Goal: Information Seeking & Learning: Find specific page/section

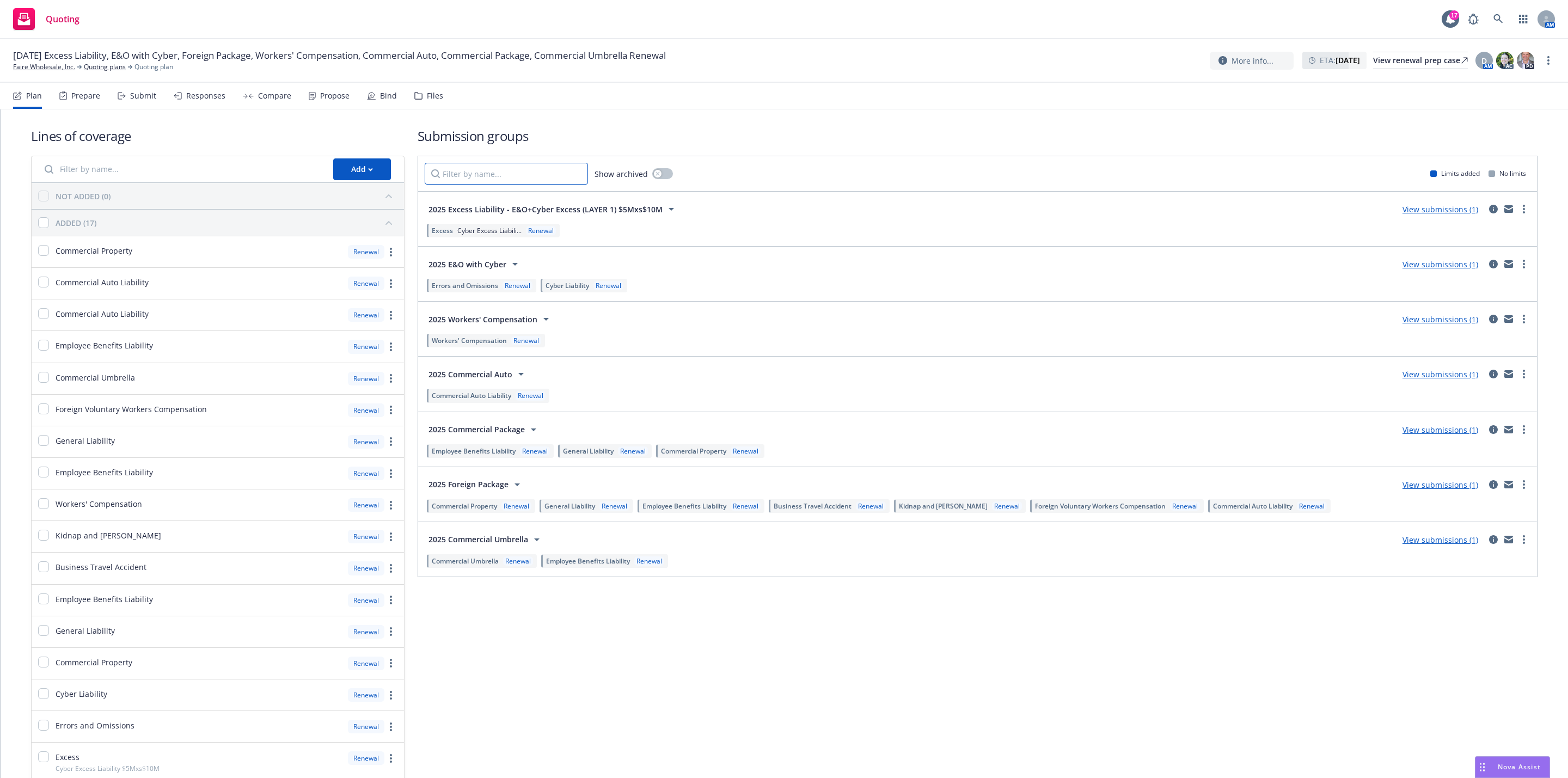
drag, startPoint x: 488, startPoint y: 180, endPoint x: 495, endPoint y: 178, distance: 7.3
click at [492, 178] on input "Filter by name..." at bounding box center [506, 173] width 163 height 22
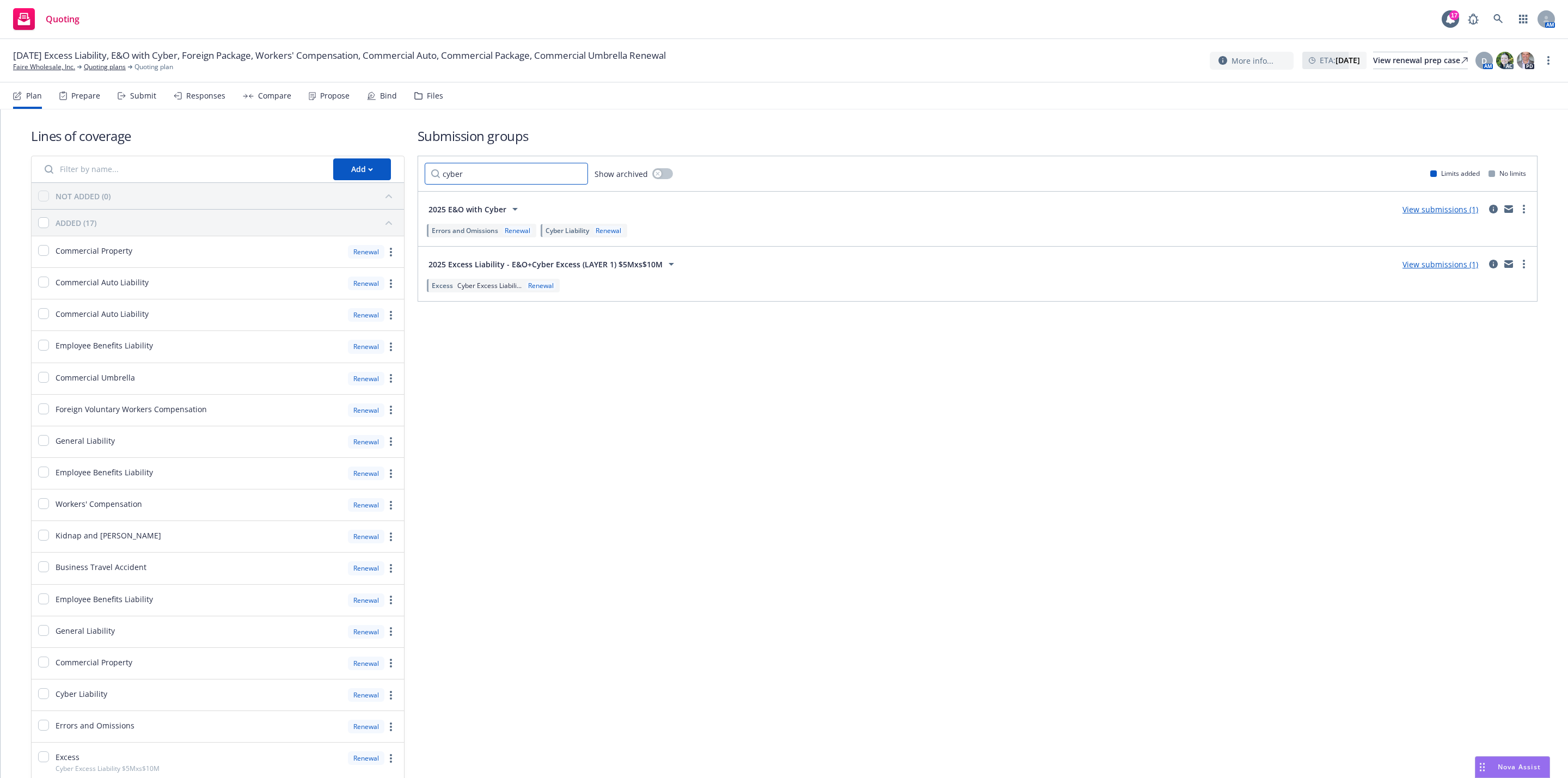
type input "cyber"
click at [1441, 221] on div "Errors and Omissions Renewal Cyber Liability Renewal" at bounding box center [978, 230] width 1106 height 18
click at [1443, 214] on link "View submissions (1)" at bounding box center [1440, 209] width 75 height 10
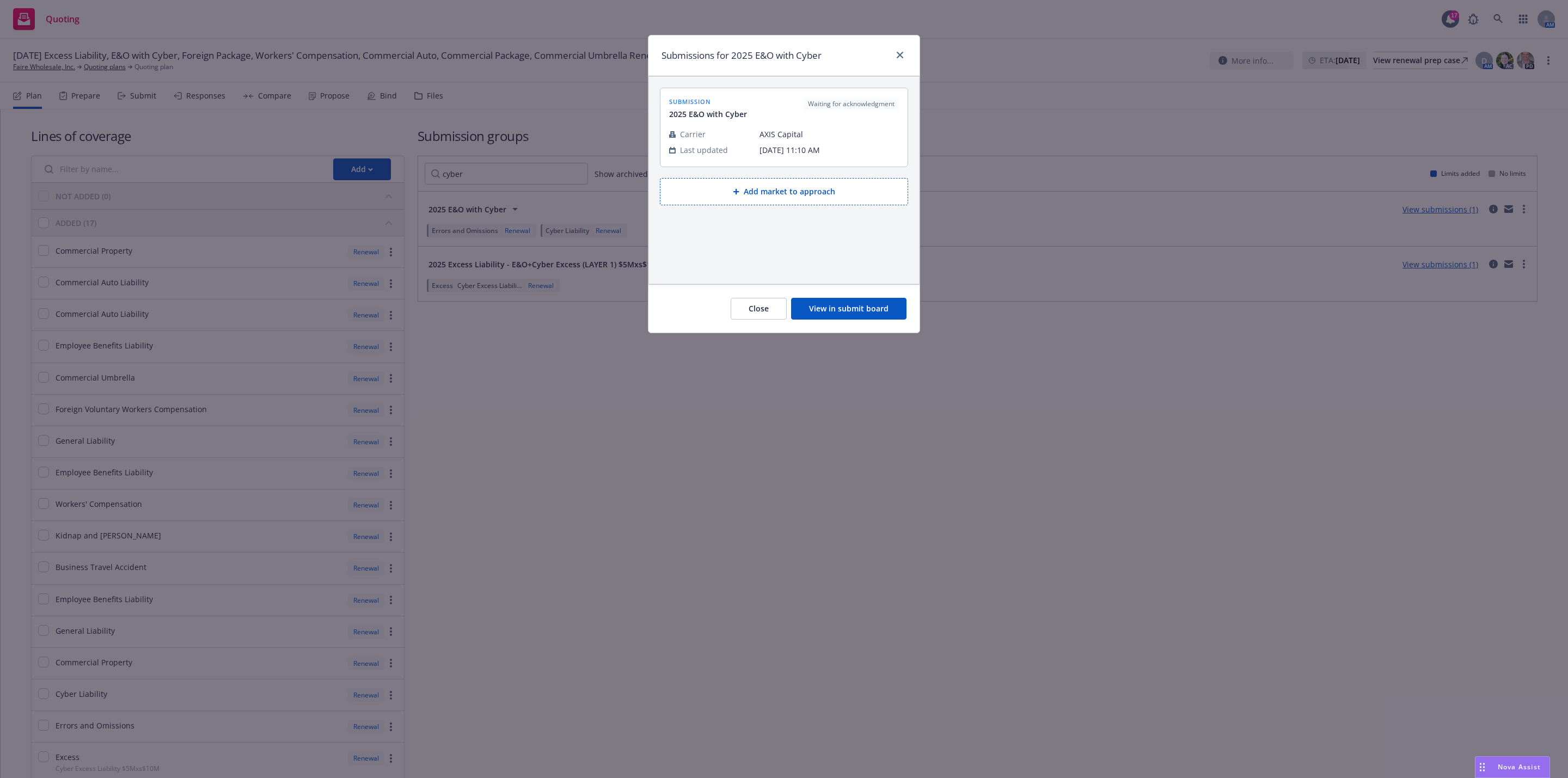
click at [822, 306] on button "View in submit board" at bounding box center [849, 309] width 116 height 22
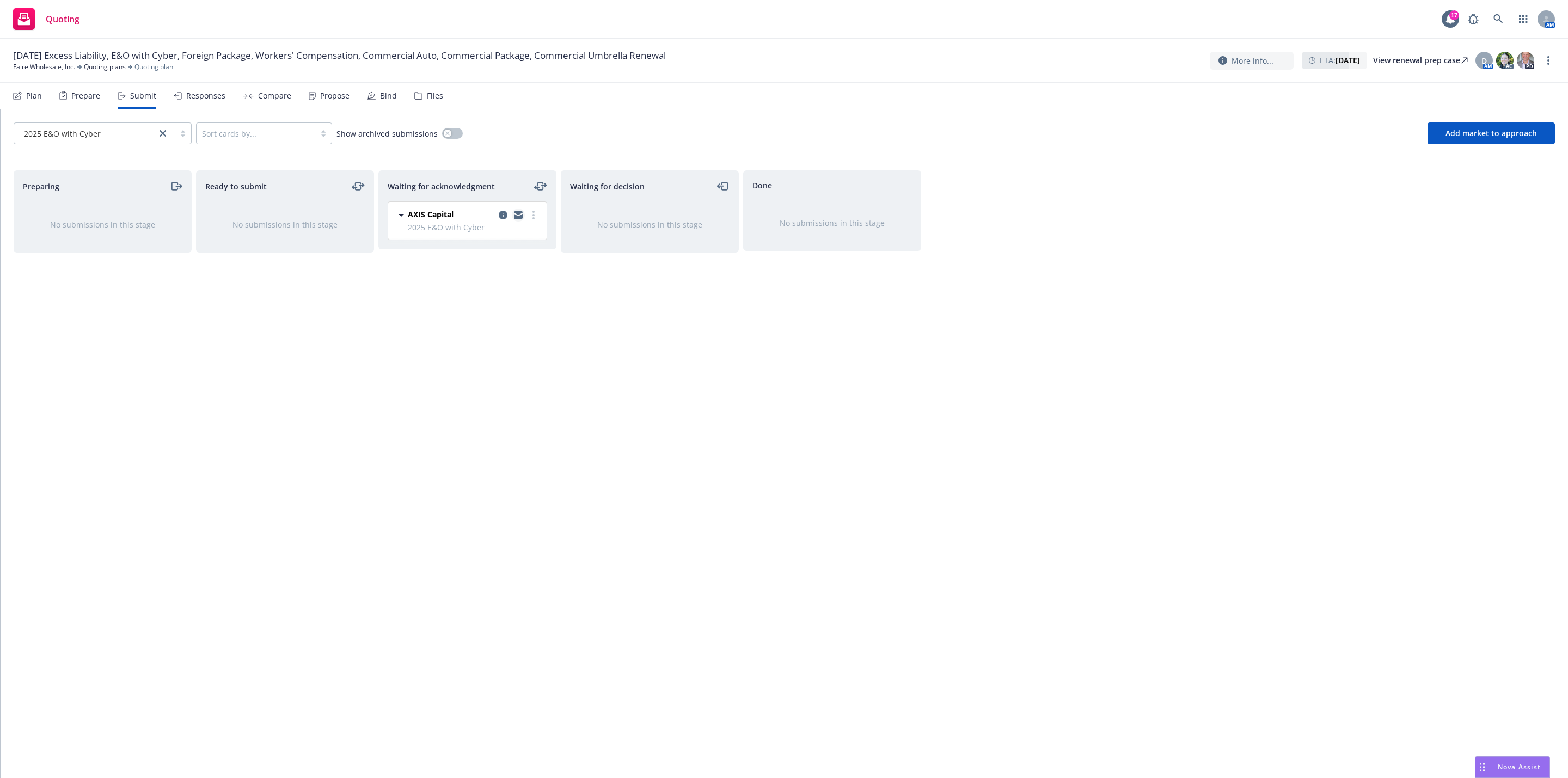
click at [514, 216] on icon "copy logging email" at bounding box center [518, 217] width 9 height 5
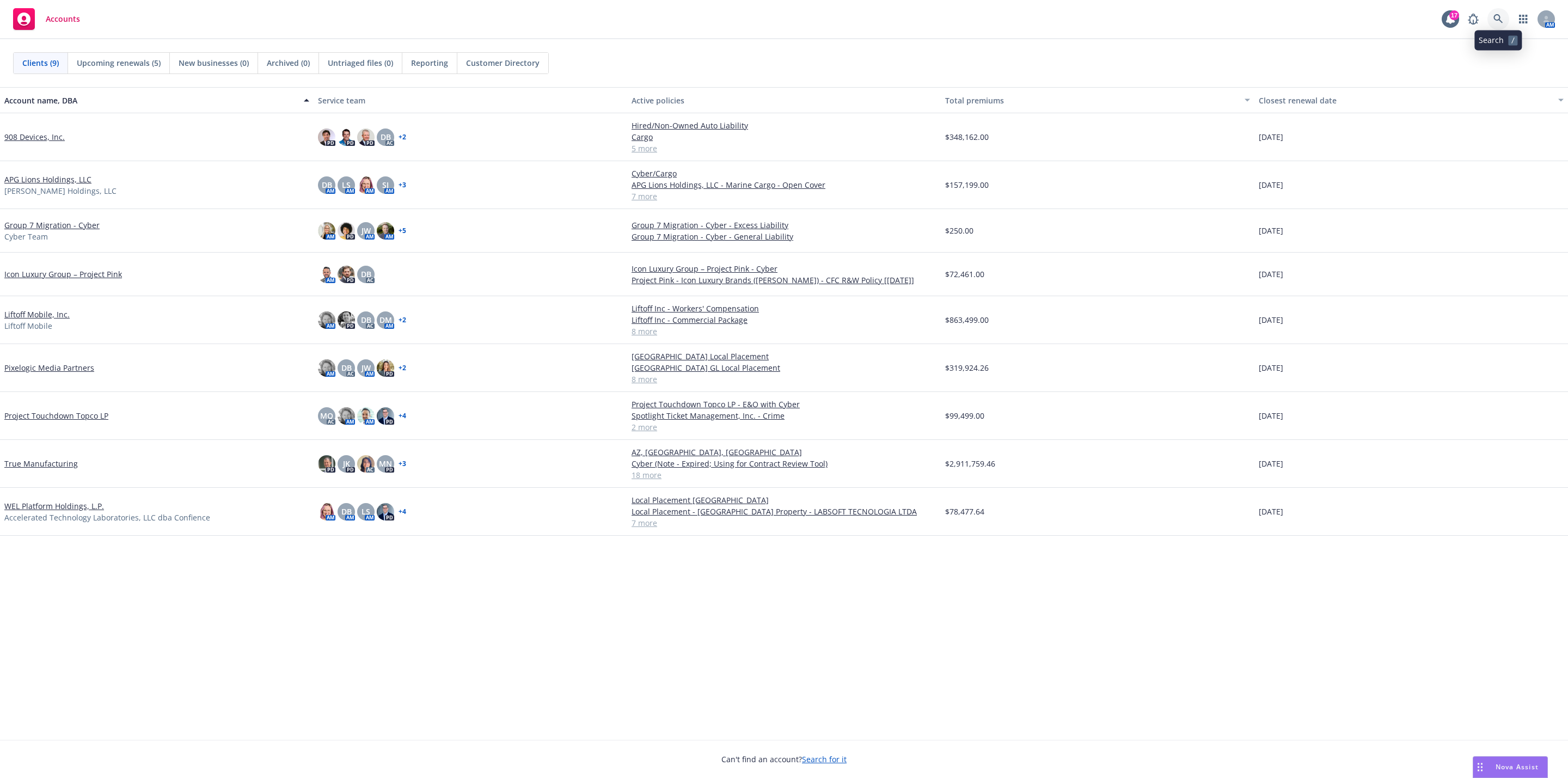
click at [782, 23] on icon at bounding box center [1498, 19] width 10 height 10
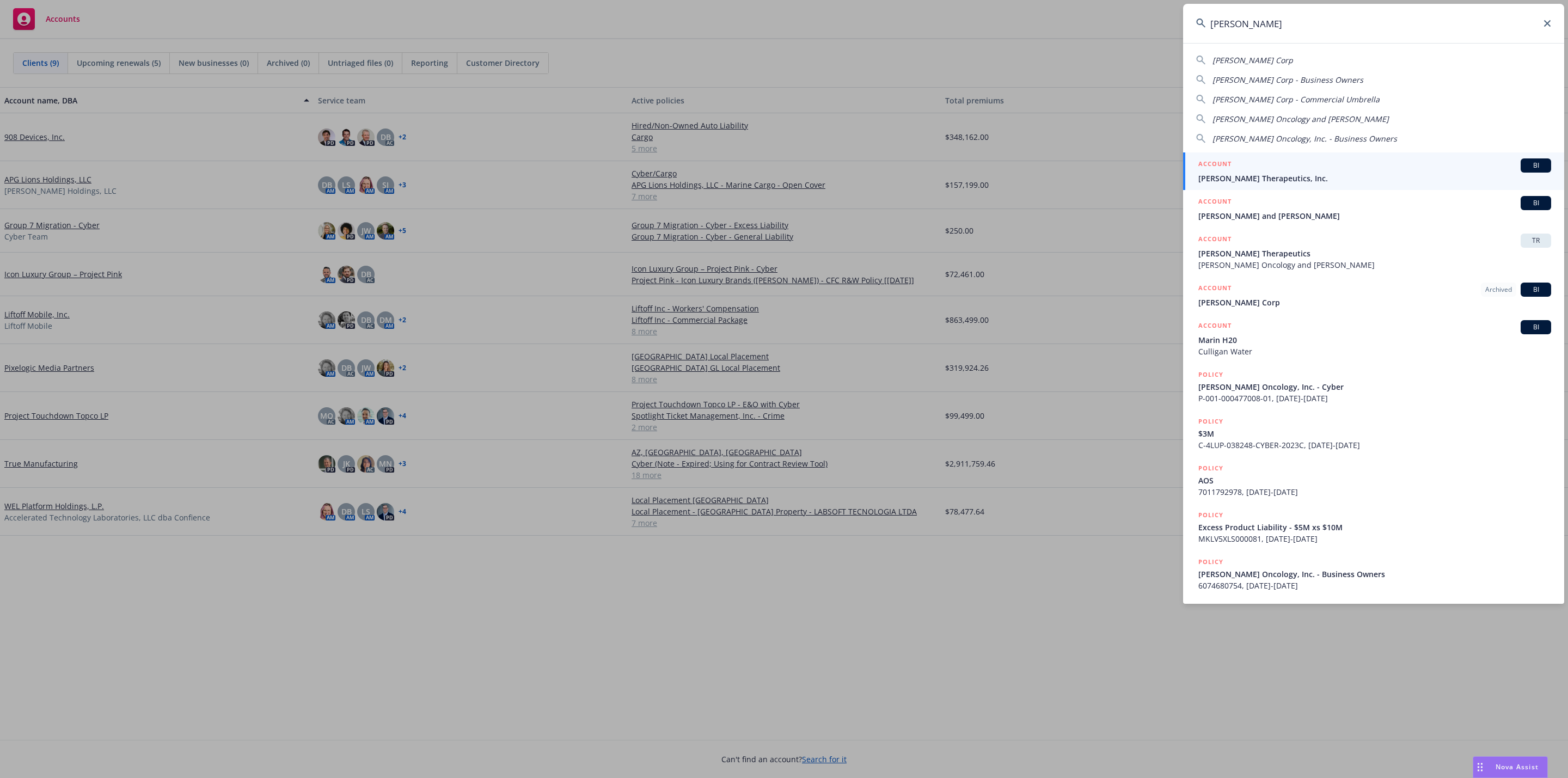
type input "[PERSON_NAME]"
click at [782, 169] on div "ACCOUNT BI" at bounding box center [1375, 165] width 353 height 14
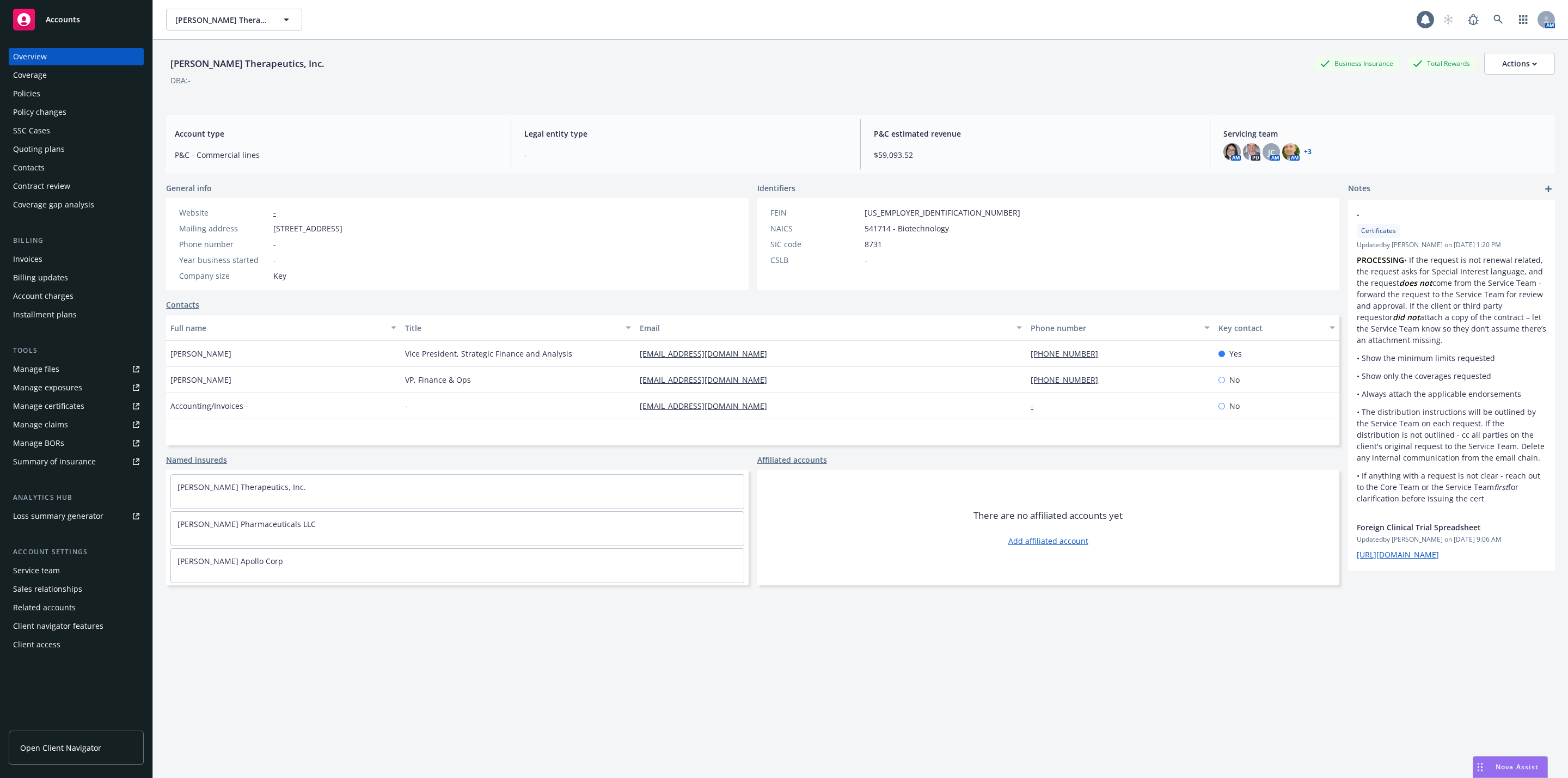
click at [59, 96] on div "Policies" at bounding box center [76, 94] width 127 height 18
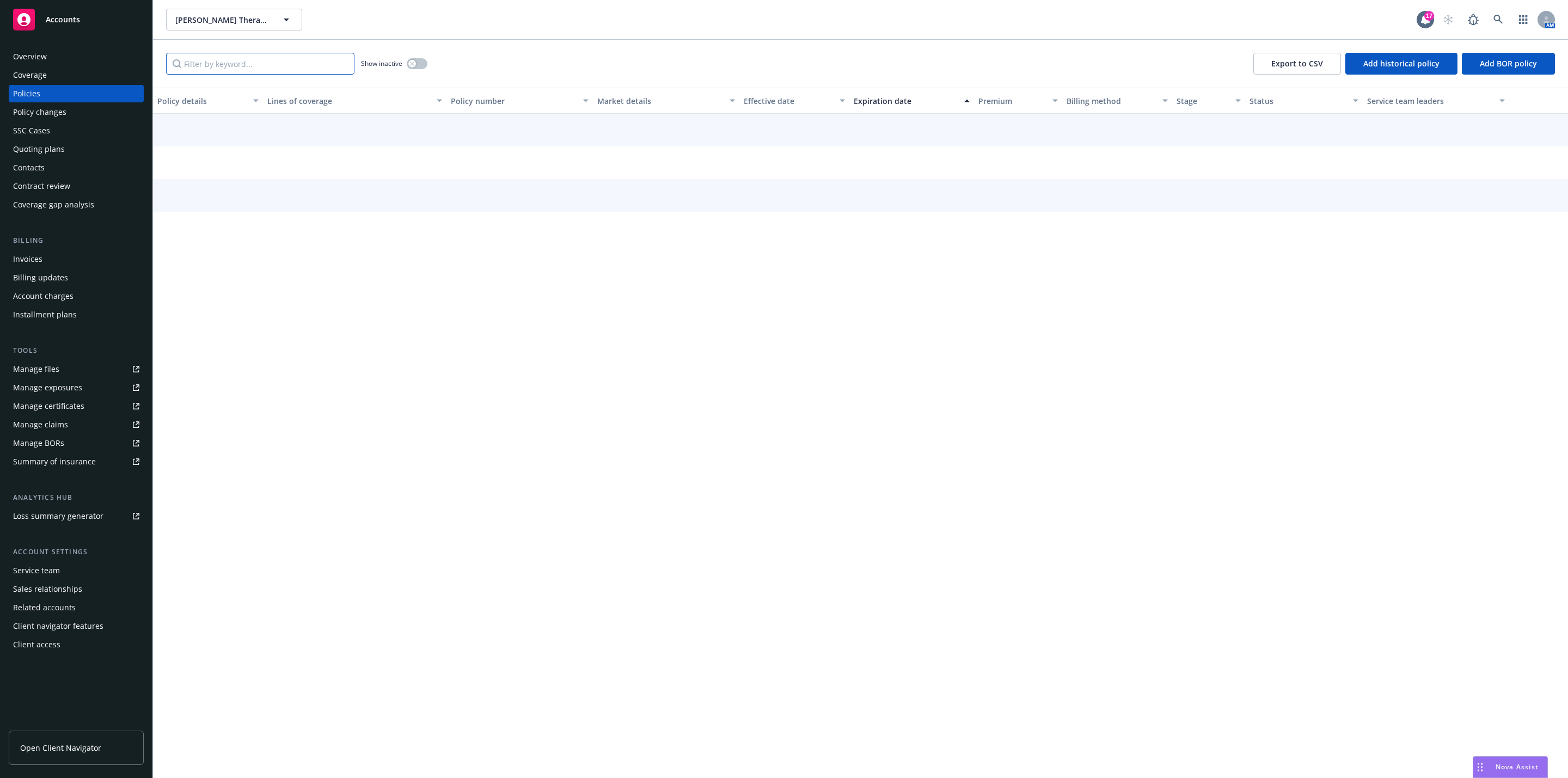
click at [265, 71] on input "Filter by keyword..." at bounding box center [260, 64] width 188 height 22
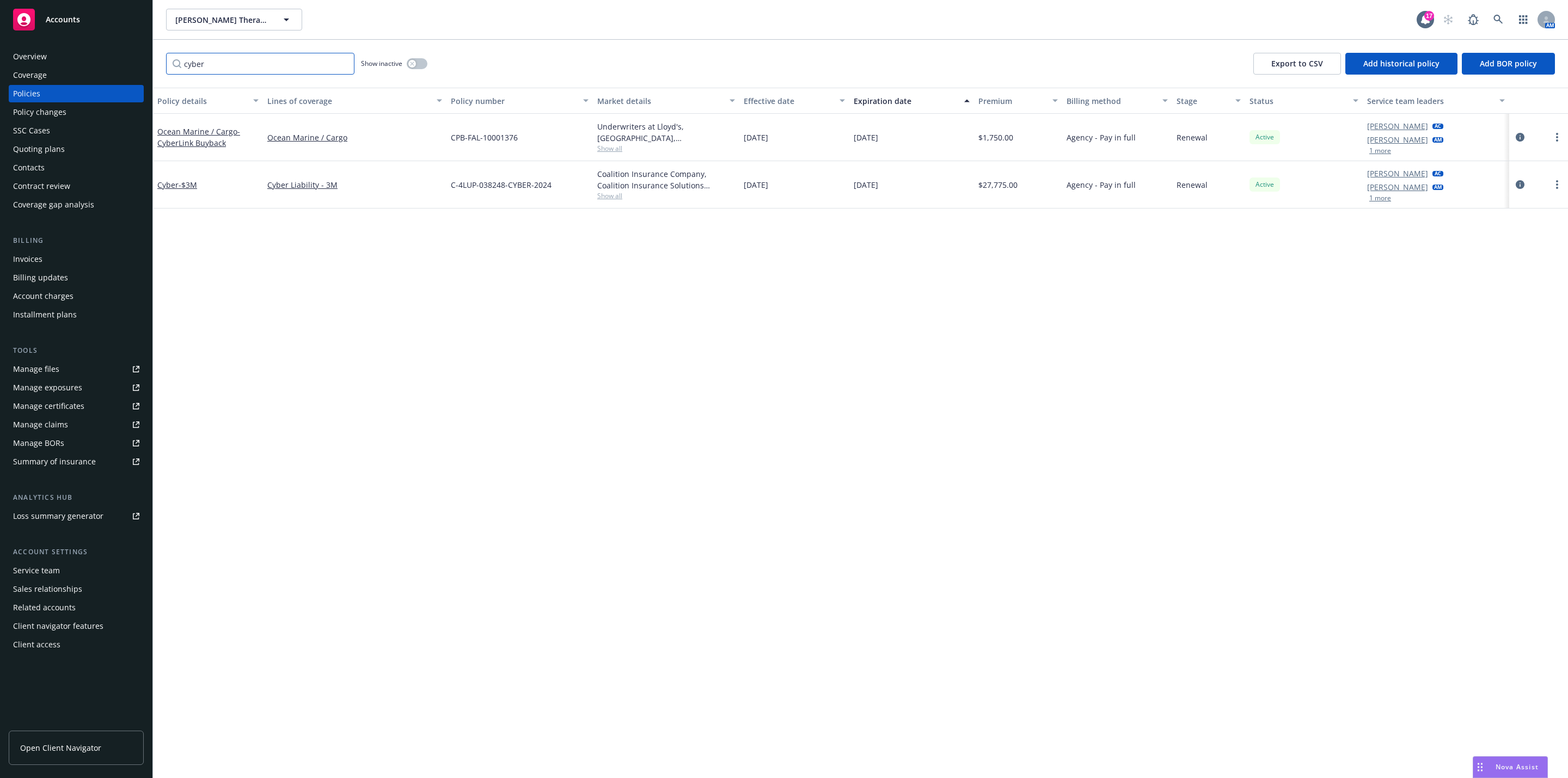
type input "cyber"
click at [311, 270] on div "Policy details Lines of coverage Policy number Market details Effective date Ex…" at bounding box center [860, 433] width 1415 height 690
click at [782, 20] on link at bounding box center [1499, 19] width 22 height 22
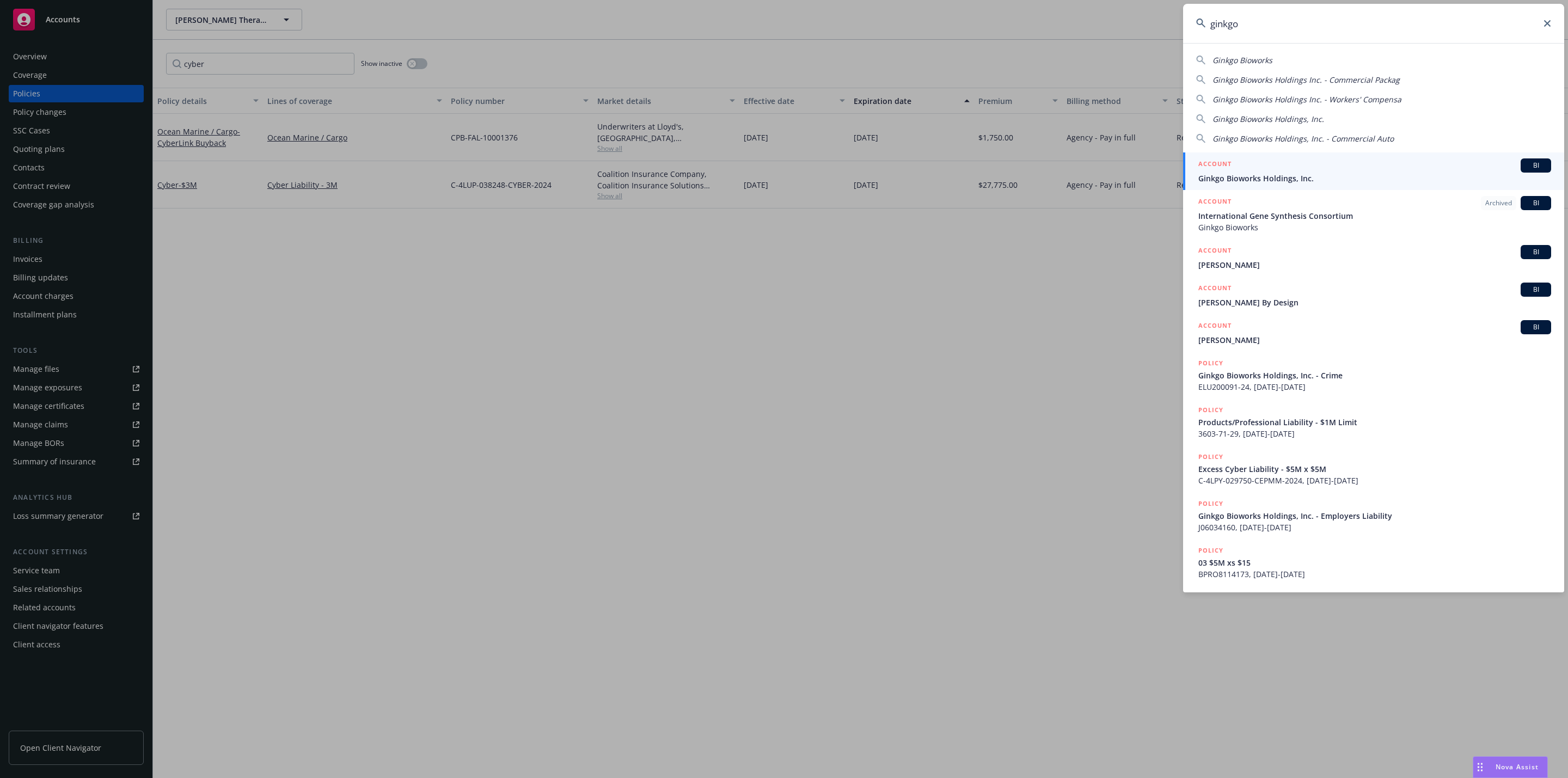
type input "ginkgo"
click at [782, 172] on div "ACCOUNT BI" at bounding box center [1375, 165] width 353 height 14
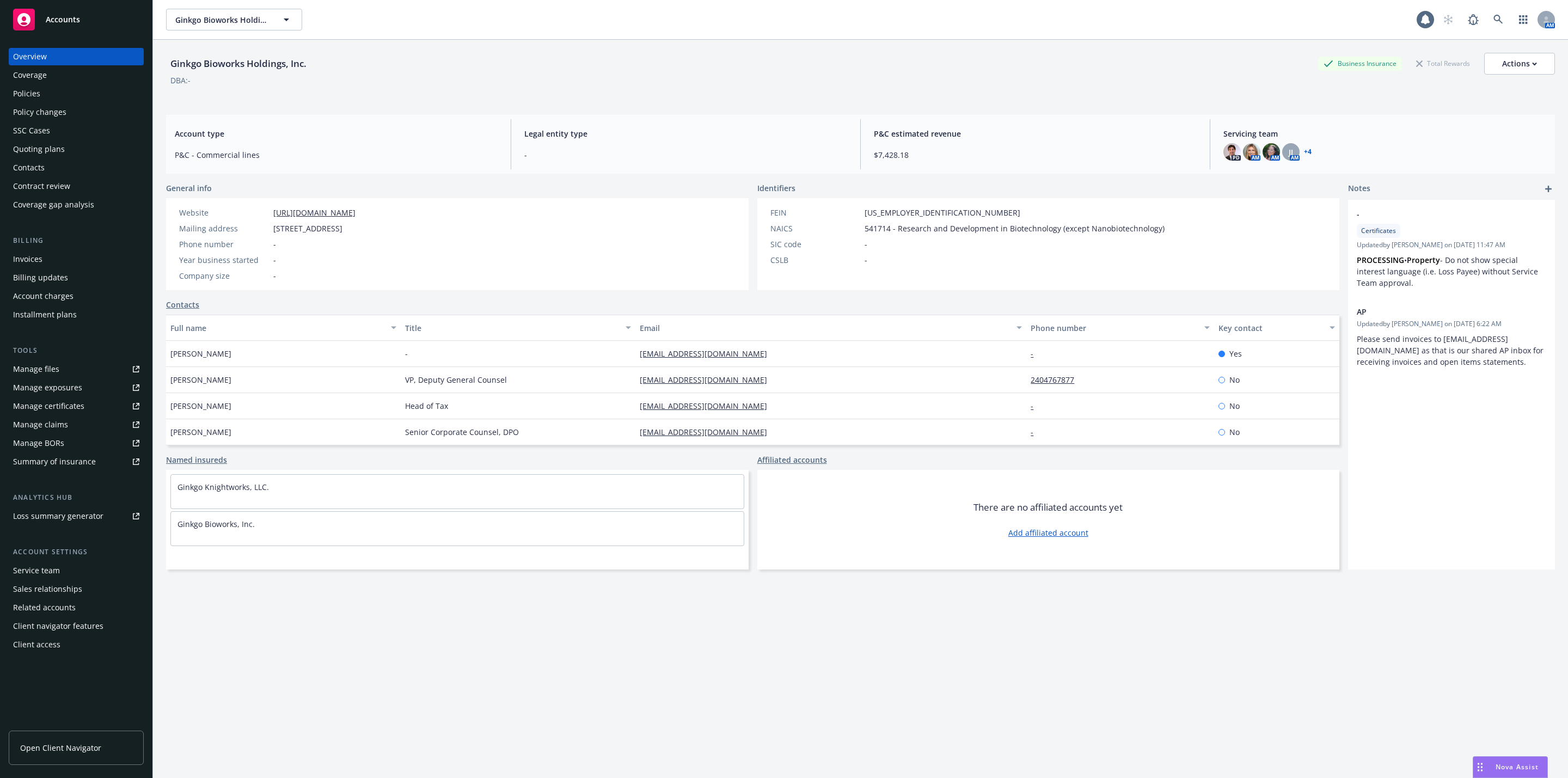
click at [65, 99] on div "Policies" at bounding box center [76, 94] width 127 height 18
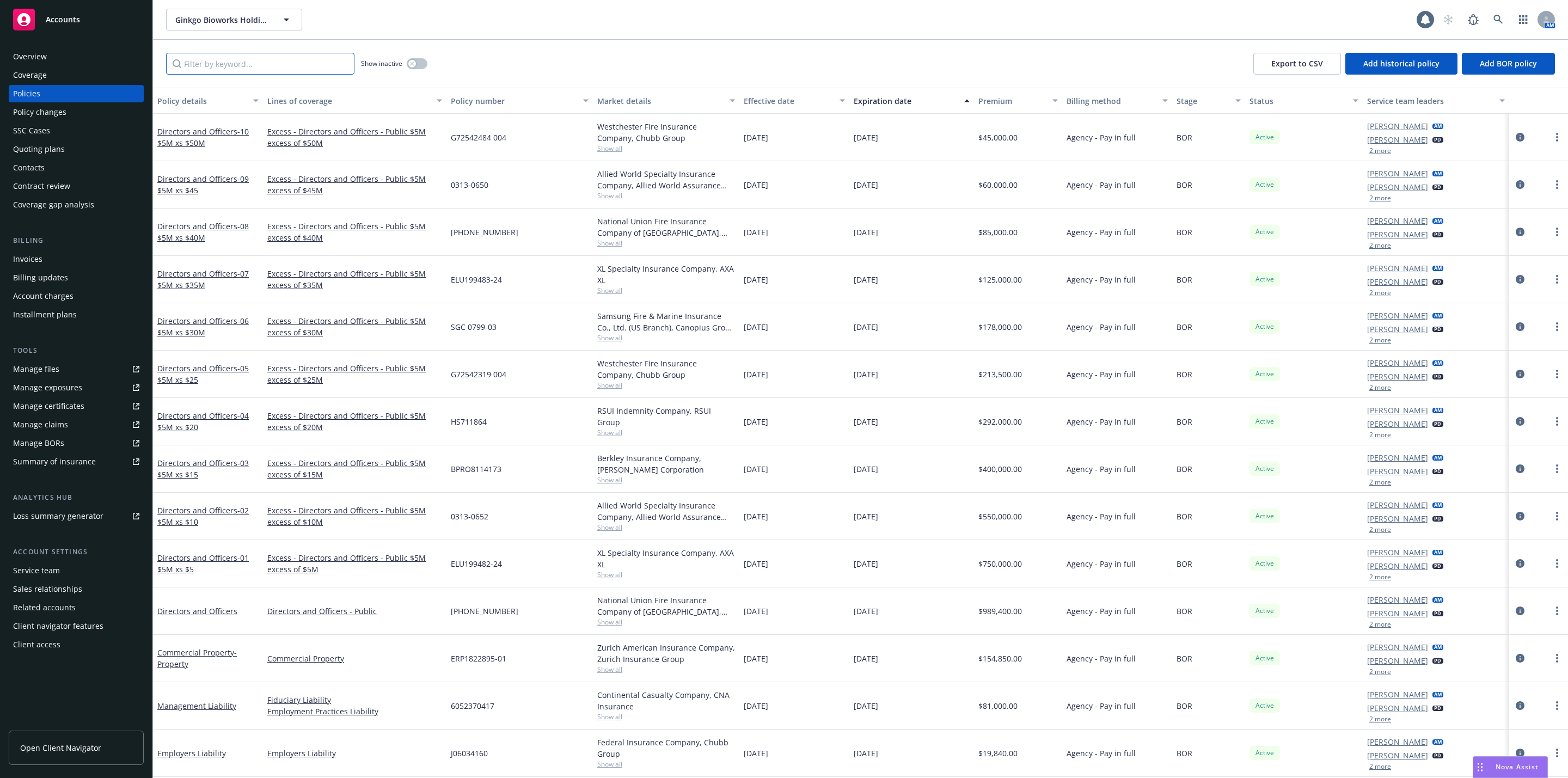
click at [247, 63] on input "Filter by keyword..." at bounding box center [260, 64] width 188 height 22
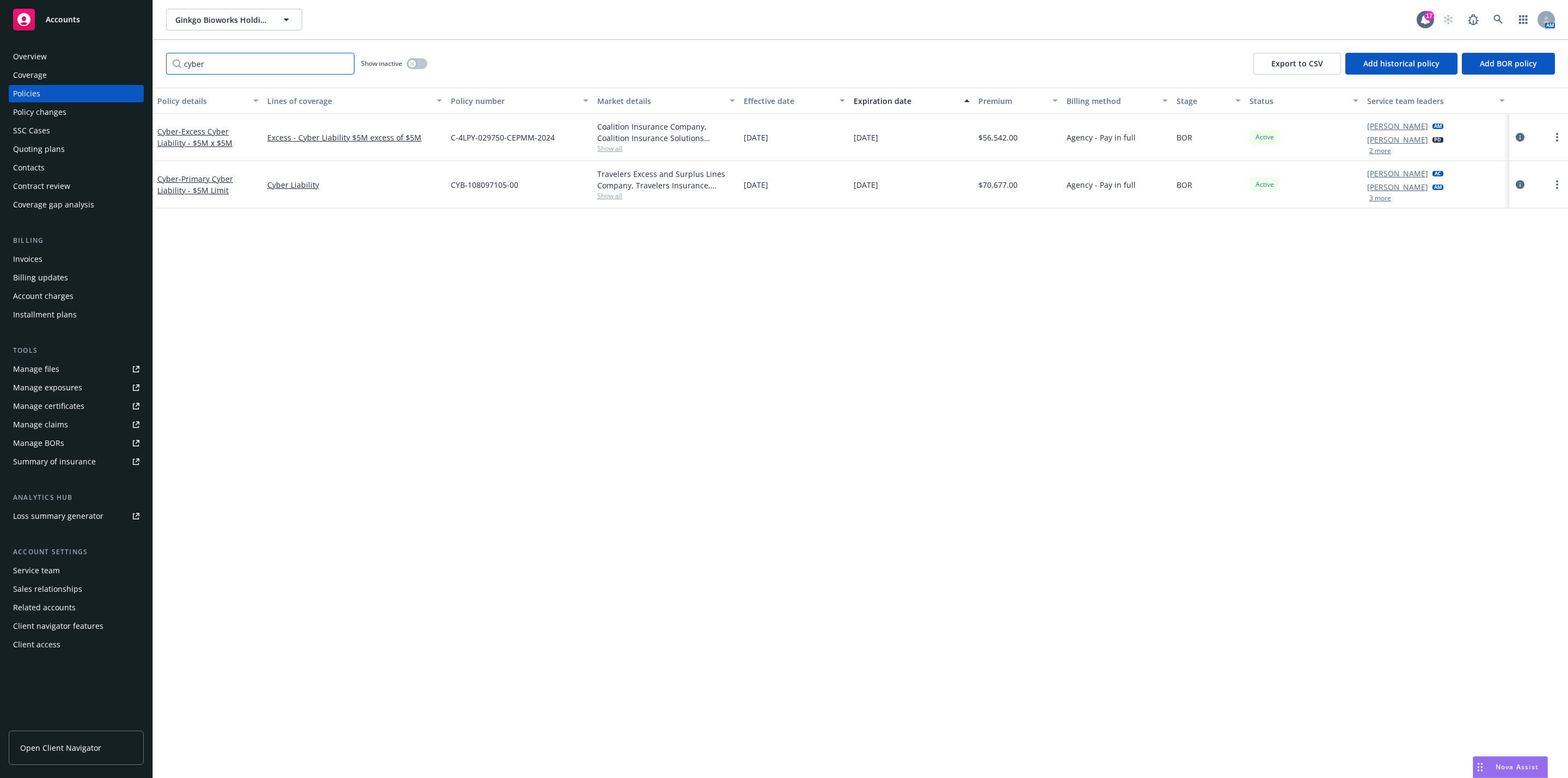
type input "cyber"
click at [782, 355] on div "Policy details Lines of coverage Policy number Market details Effective date Ex…" at bounding box center [860, 433] width 1415 height 690
click at [209, 190] on span "- Primary Cyber Liability - $5M Limit" at bounding box center [195, 184] width 75 height 22
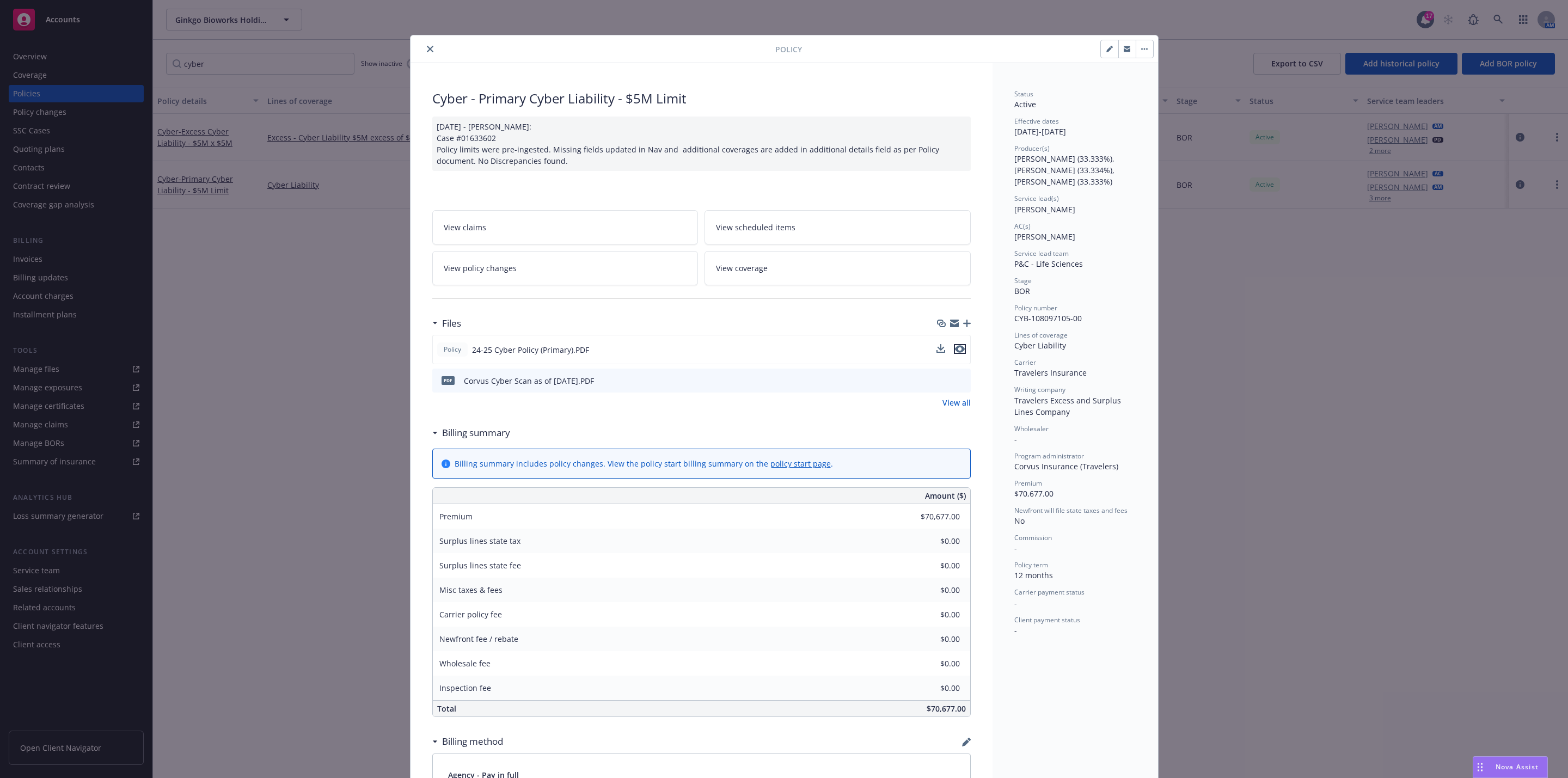
click at [782, 353] on icon "preview file" at bounding box center [960, 349] width 10 height 8
click at [427, 52] on icon "close" at bounding box center [430, 49] width 7 height 7
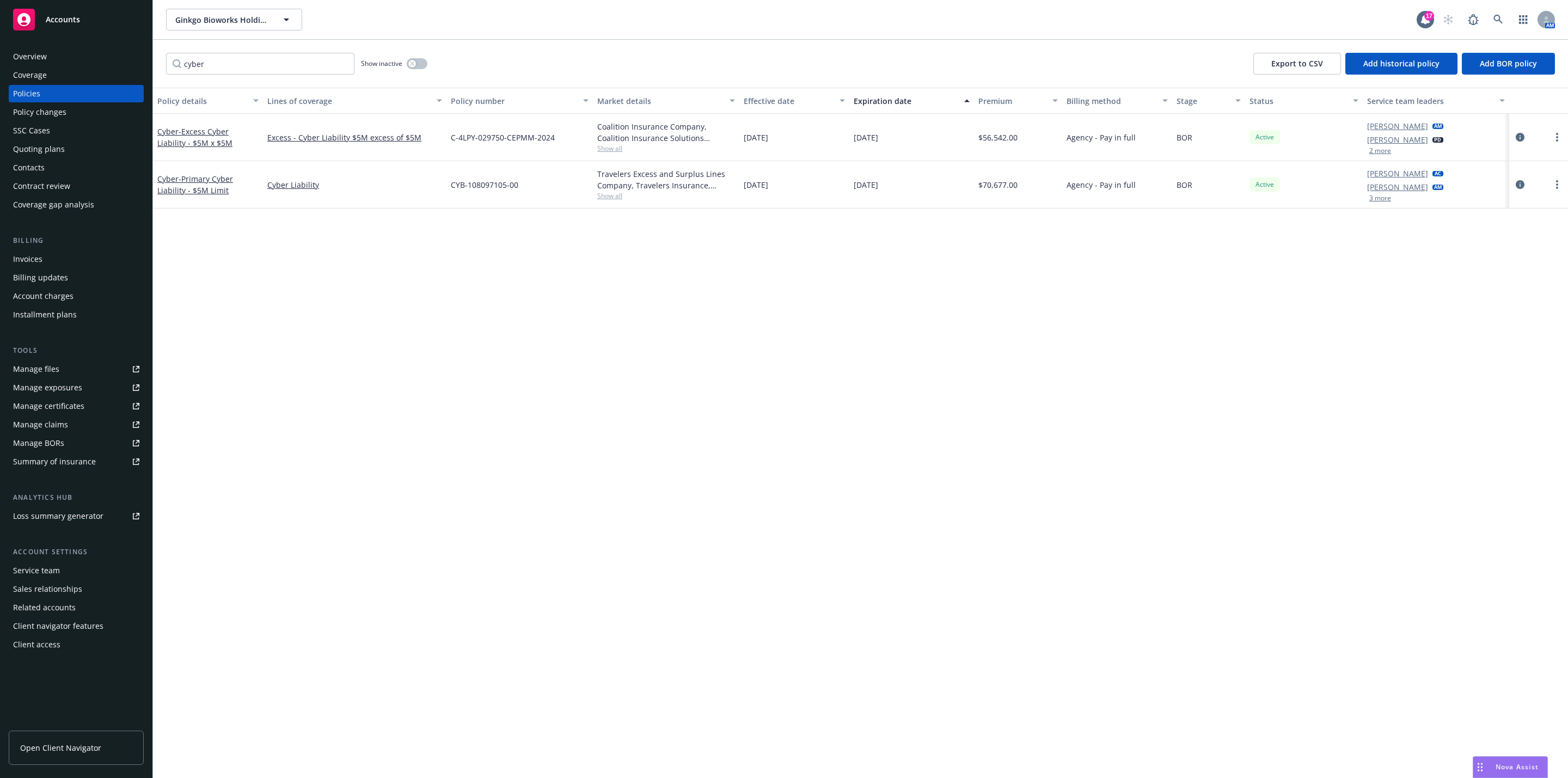
click at [593, 487] on div "Policy details Lines of coverage Policy number Market details Effective date Ex…" at bounding box center [860, 433] width 1415 height 690
drag, startPoint x: 652, startPoint y: 492, endPoint x: 649, endPoint y: 485, distance: 7.6
click at [650, 486] on div "Policy details Lines of coverage Policy number Market details Effective date Ex…" at bounding box center [860, 433] width 1415 height 690
click at [549, 319] on div "Policy details Lines of coverage Policy number Market details Effective date Ex…" at bounding box center [860, 433] width 1415 height 690
click at [356, 275] on div "Policy details Lines of coverage Policy number Market details Effective date Ex…" at bounding box center [860, 433] width 1415 height 690
